Goal: Transaction & Acquisition: Purchase product/service

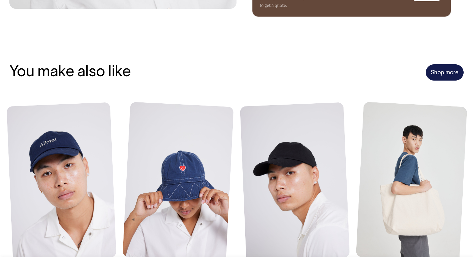
scroll to position [373, 0]
click at [439, 70] on link "Shop more" at bounding box center [444, 72] width 38 height 16
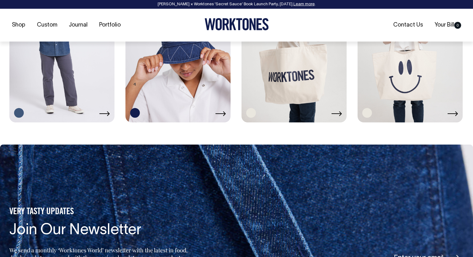
scroll to position [1189, 0]
